Goal: Information Seeking & Learning: Learn about a topic

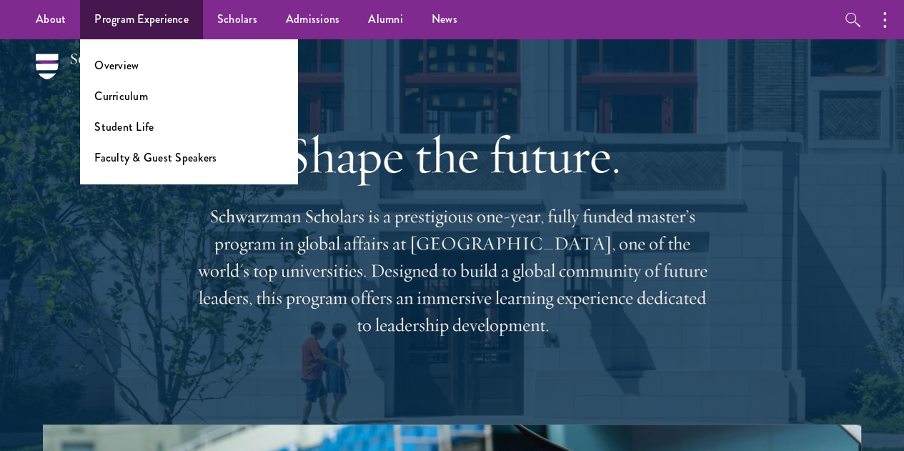
click at [336, 176] on h1 "Shape the future." at bounding box center [452, 155] width 515 height 60
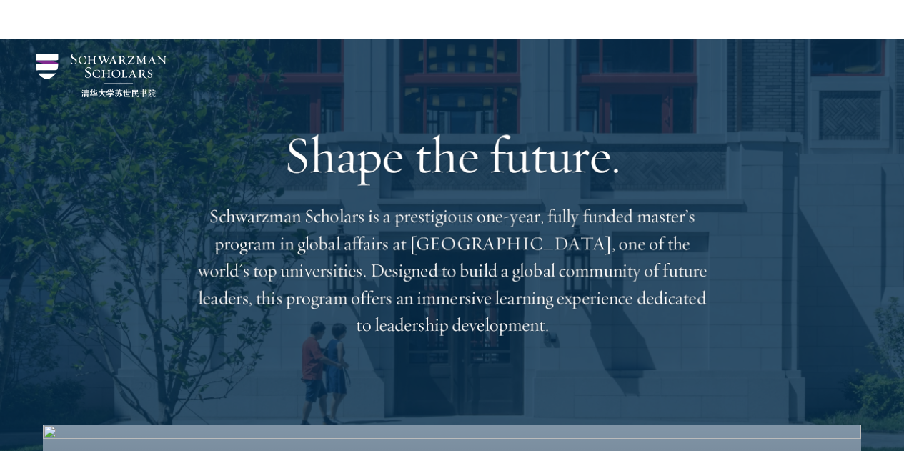
scroll to position [2211, 0]
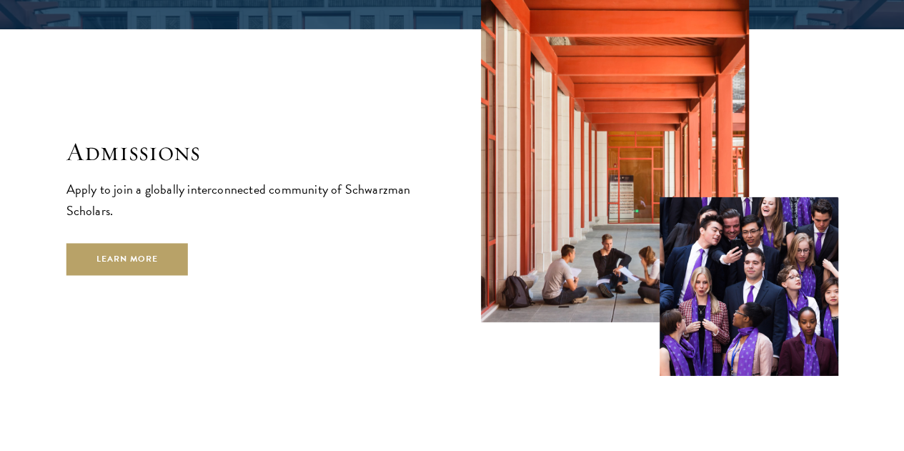
click at [630, 230] on img at bounding box center [615, 143] width 268 height 357
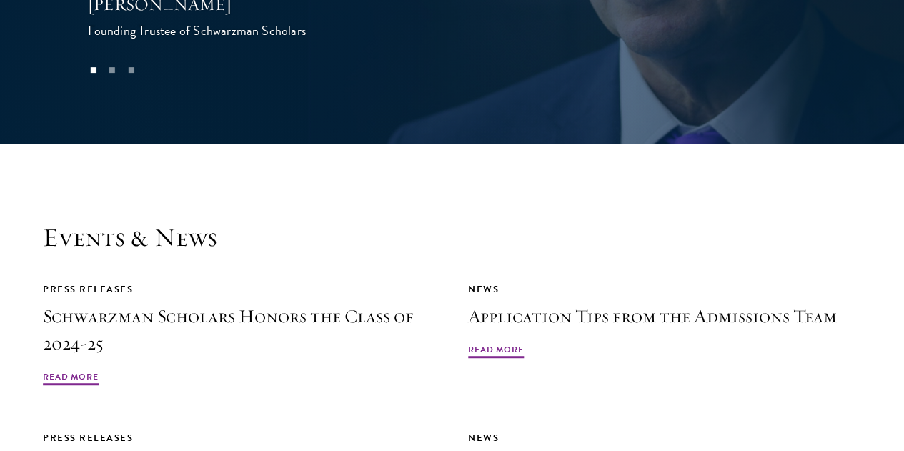
scroll to position [2981, 0]
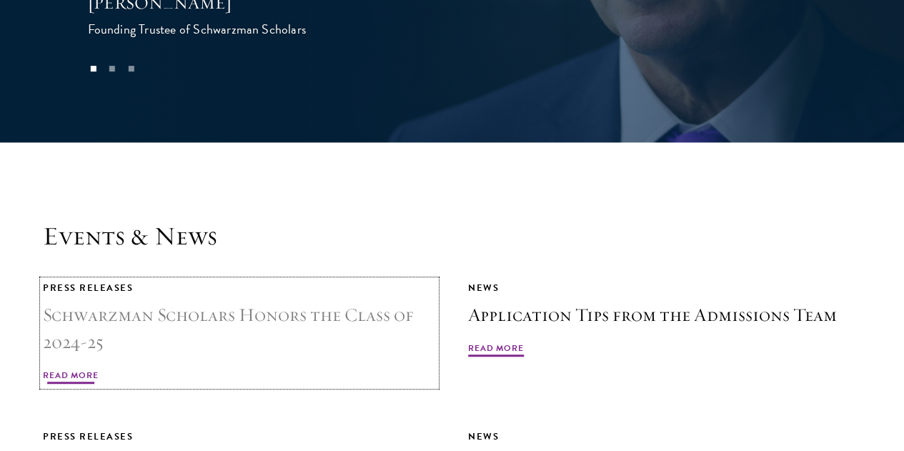
click at [99, 369] on span "Read More" at bounding box center [71, 377] width 56 height 17
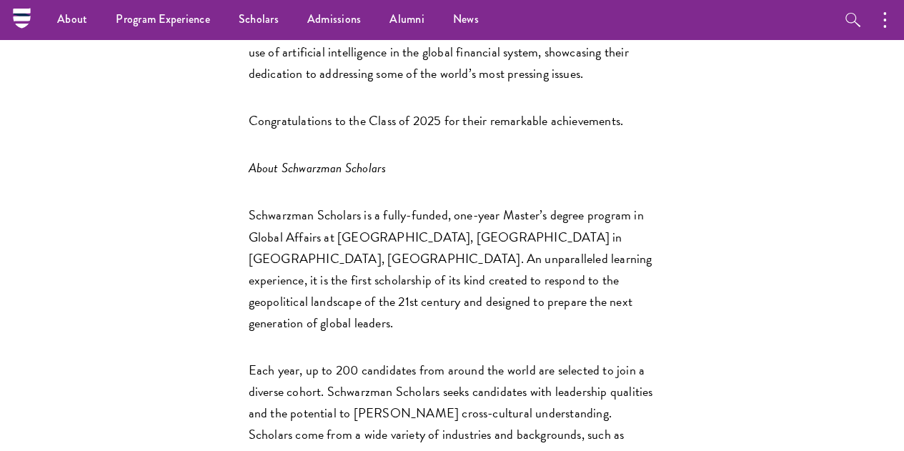
scroll to position [1864, 0]
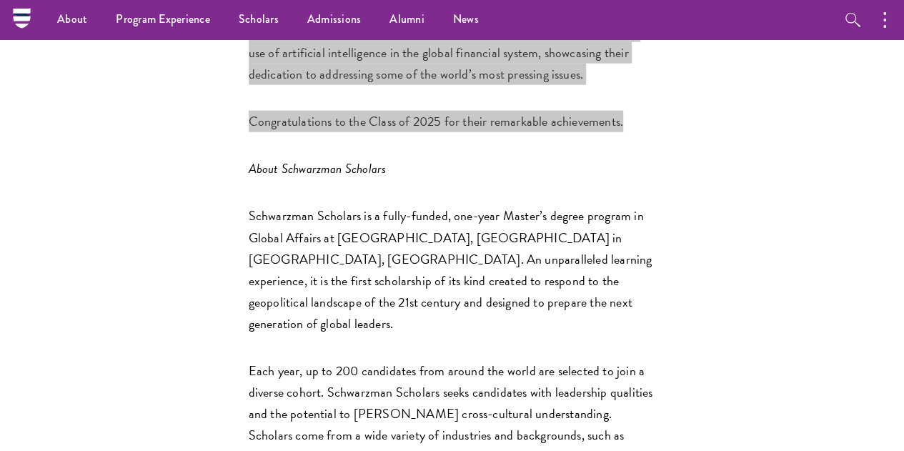
drag, startPoint x: 285, startPoint y: 214, endPoint x: 511, endPoint y: 347, distance: 262.4
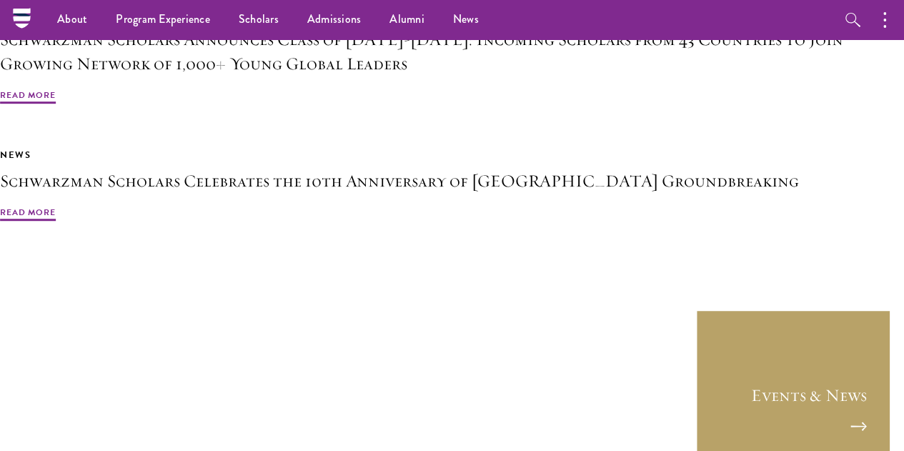
scroll to position [3077, 0]
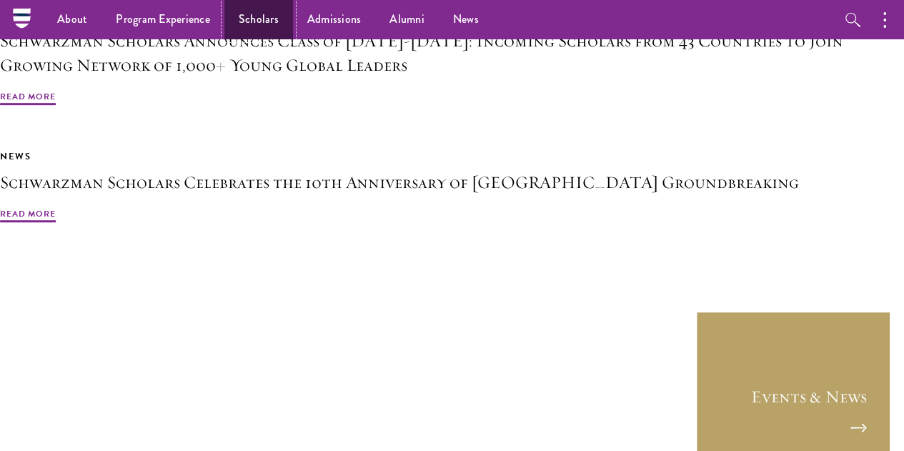
click at [268, 27] on link "Scholars" at bounding box center [258, 19] width 69 height 39
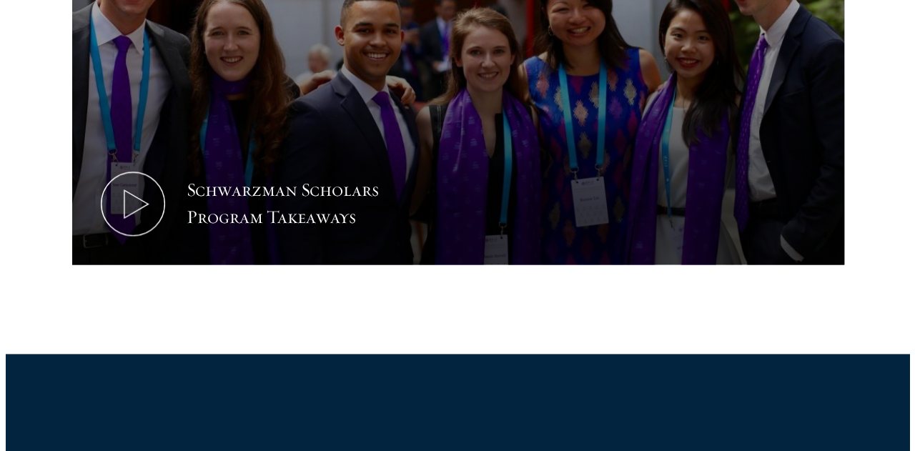
scroll to position [830, 0]
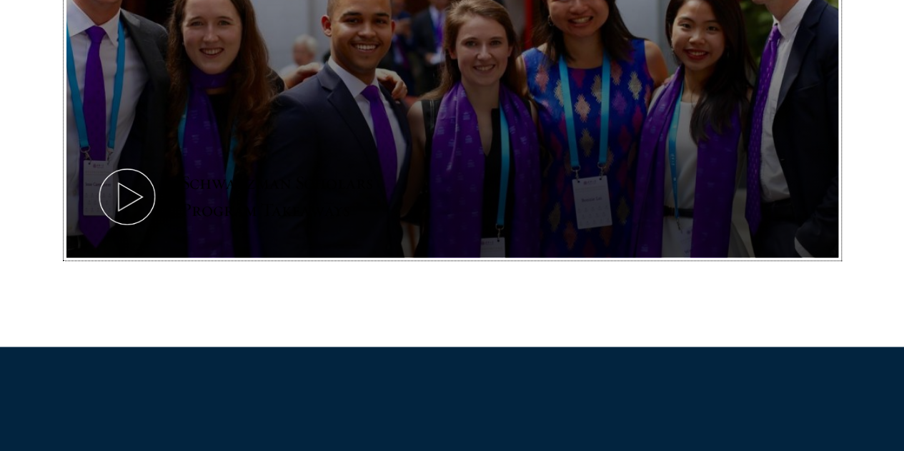
click at [159, 164] on icon at bounding box center [127, 196] width 64 height 64
